Goal: Information Seeking & Learning: Find specific fact

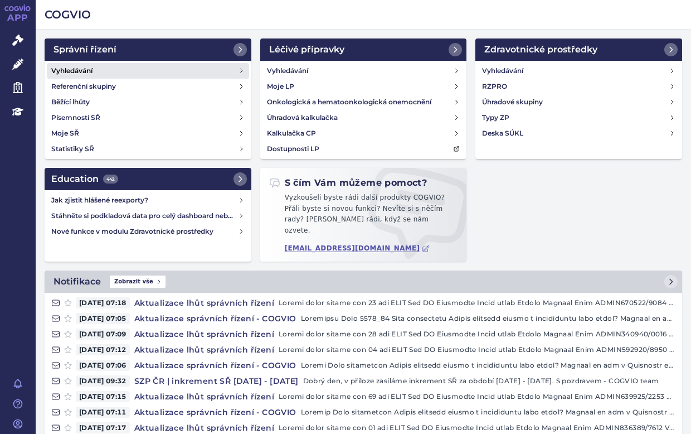
click at [89, 69] on h4 "Vyhledávání" at bounding box center [71, 70] width 41 height 11
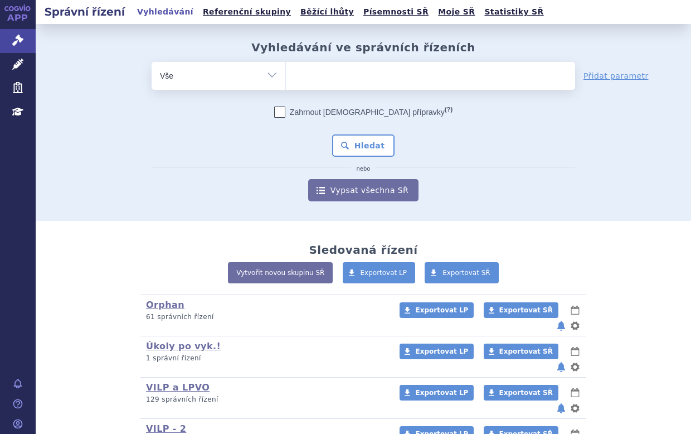
click at [354, 66] on ul at bounding box center [430, 73] width 289 height 23
click at [286, 66] on select at bounding box center [285, 75] width 1 height 28
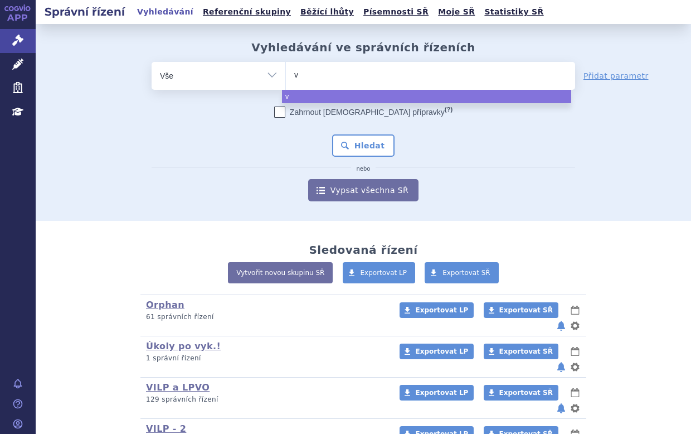
type input "vy"
type input "vylo"
type input "vyloy"
select select "vyloy"
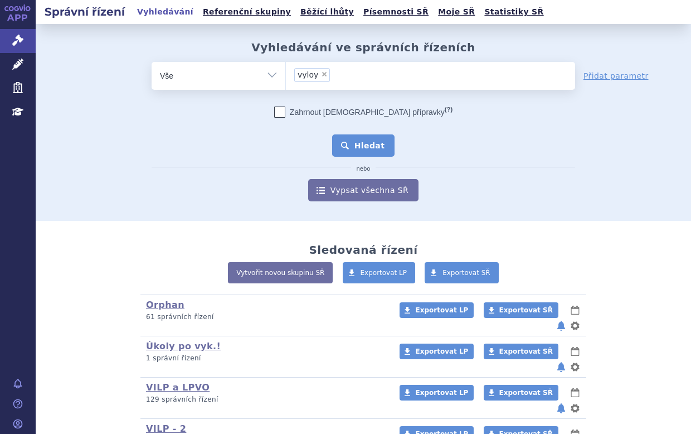
click at [356, 139] on button "Hledat" at bounding box center [363, 145] width 63 height 22
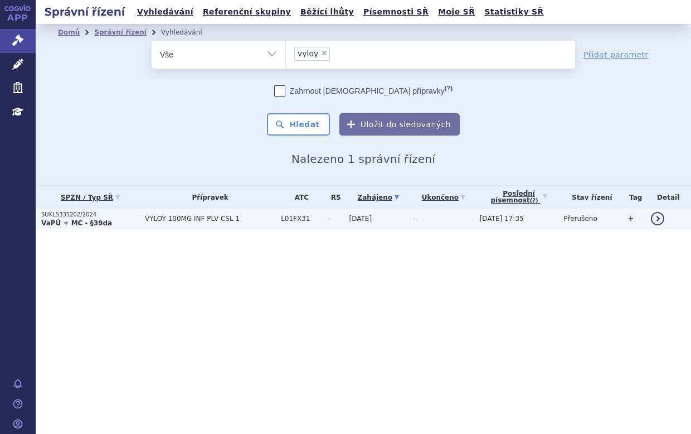
click at [110, 217] on p "SUKLS335202/2024" at bounding box center [90, 215] width 98 height 8
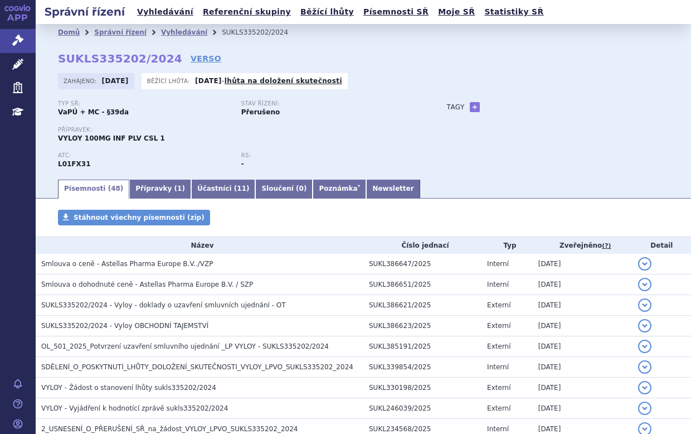
click at [26, 230] on div "APP Správní řízení Léčivé přípravky Zdravotnické prostředky Education Notifikac…" at bounding box center [18, 217] width 36 height 434
